Goal: Task Accomplishment & Management: Use online tool/utility

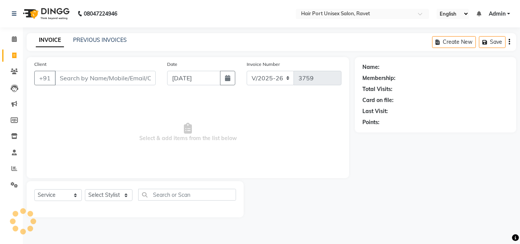
select select "7015"
select select "service"
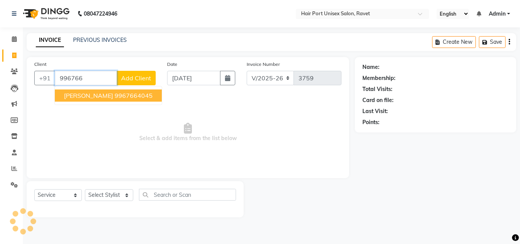
click at [92, 80] on input "996766" at bounding box center [86, 78] width 62 height 14
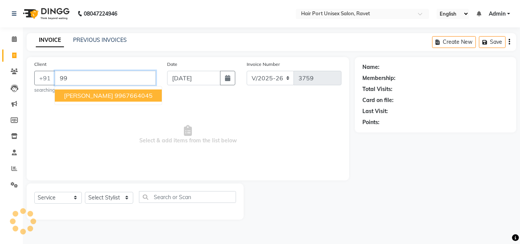
type input "9"
type input "8"
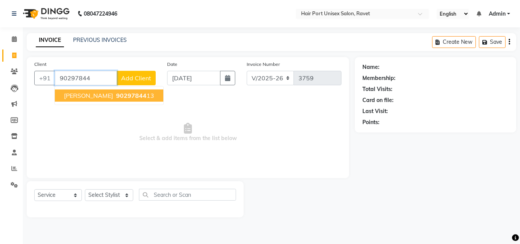
click at [99, 99] on span "[PERSON_NAME]" at bounding box center [88, 96] width 49 height 8
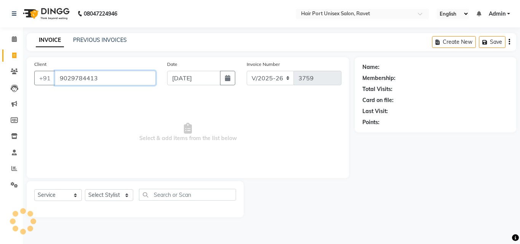
type input "9029784413"
select select "1: Object"
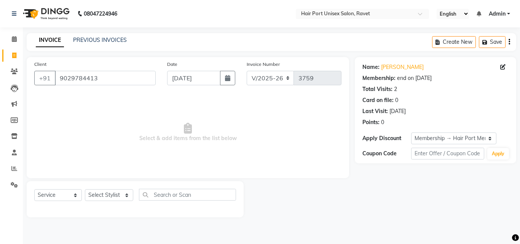
click at [309, 186] on div at bounding box center [299, 199] width 111 height 36
click at [14, 167] on icon at bounding box center [14, 169] width 6 height 6
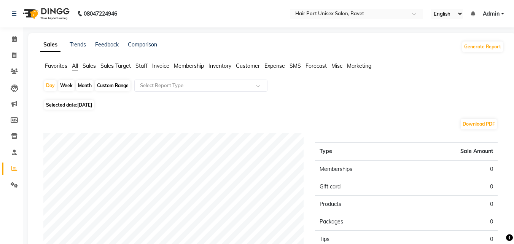
click at [143, 67] on span "Staff" at bounding box center [141, 65] width 12 height 7
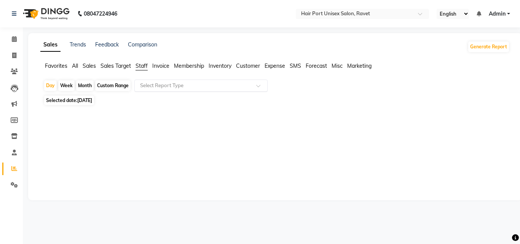
click at [166, 87] on input "text" at bounding box center [194, 86] width 110 height 8
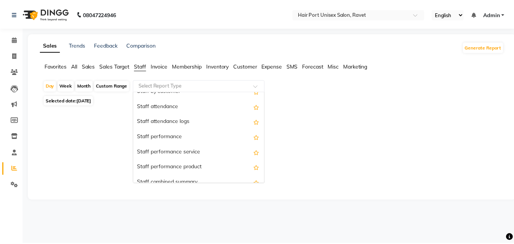
scroll to position [86, 0]
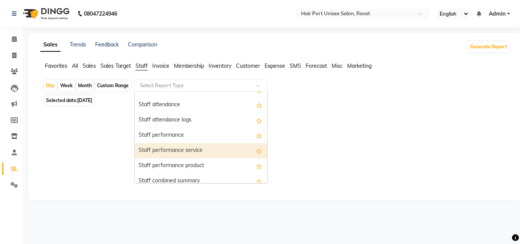
click at [201, 151] on div "Staff performance service" at bounding box center [201, 150] width 132 height 15
select select "filtered_report"
select select "csv"
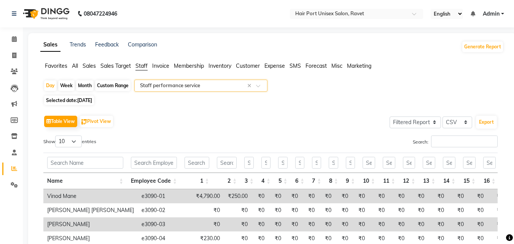
click at [81, 99] on span "[DATE]" at bounding box center [84, 100] width 15 height 6
select select "9"
select select "2025"
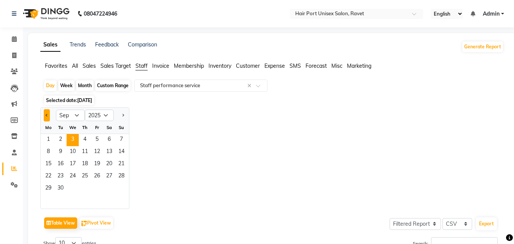
click at [48, 113] on button "Previous month" at bounding box center [47, 115] width 6 height 12
select select "8"
click at [207, 85] on input "text" at bounding box center [194, 86] width 110 height 8
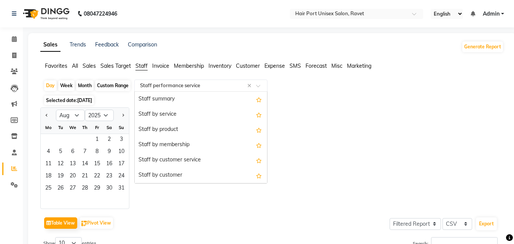
scroll to position [137, 0]
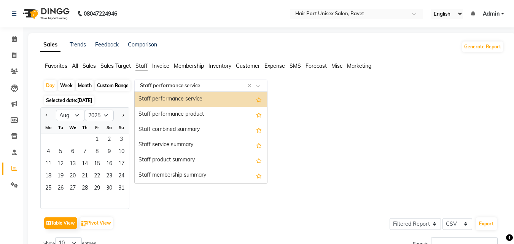
click at [211, 99] on div "Staff performance service" at bounding box center [201, 99] width 132 height 15
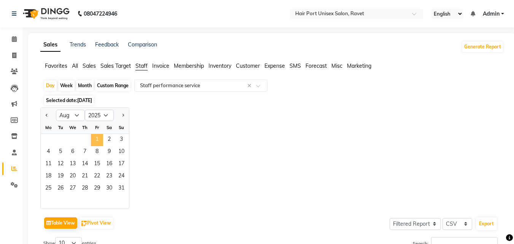
click at [97, 139] on span "1" at bounding box center [97, 140] width 12 height 12
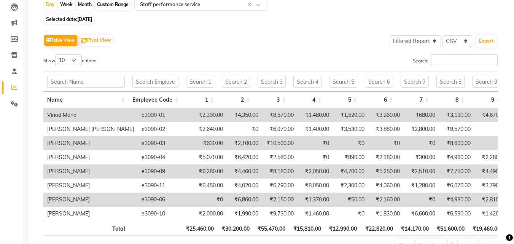
scroll to position [66, 0]
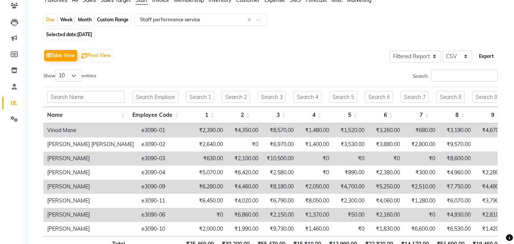
click at [485, 55] on button "Export" at bounding box center [486, 56] width 21 height 13
